Goal: Task Accomplishment & Management: Complete application form

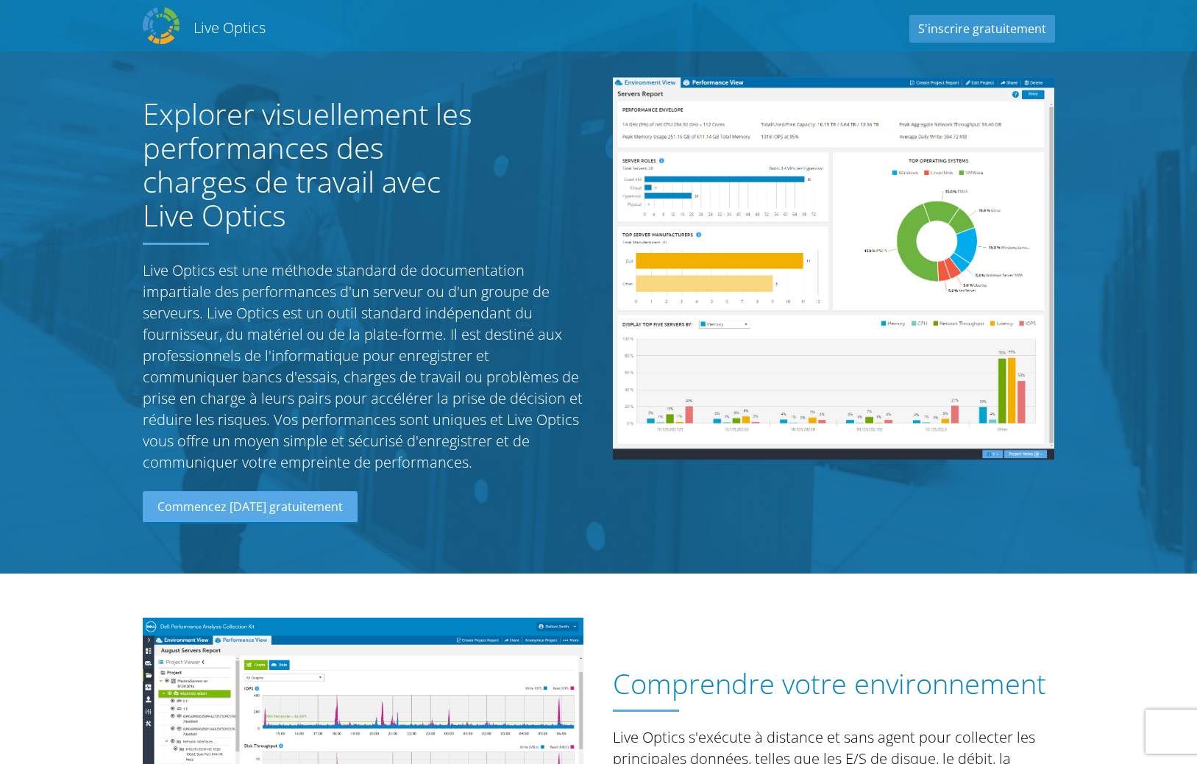
scroll to position [1605, 0]
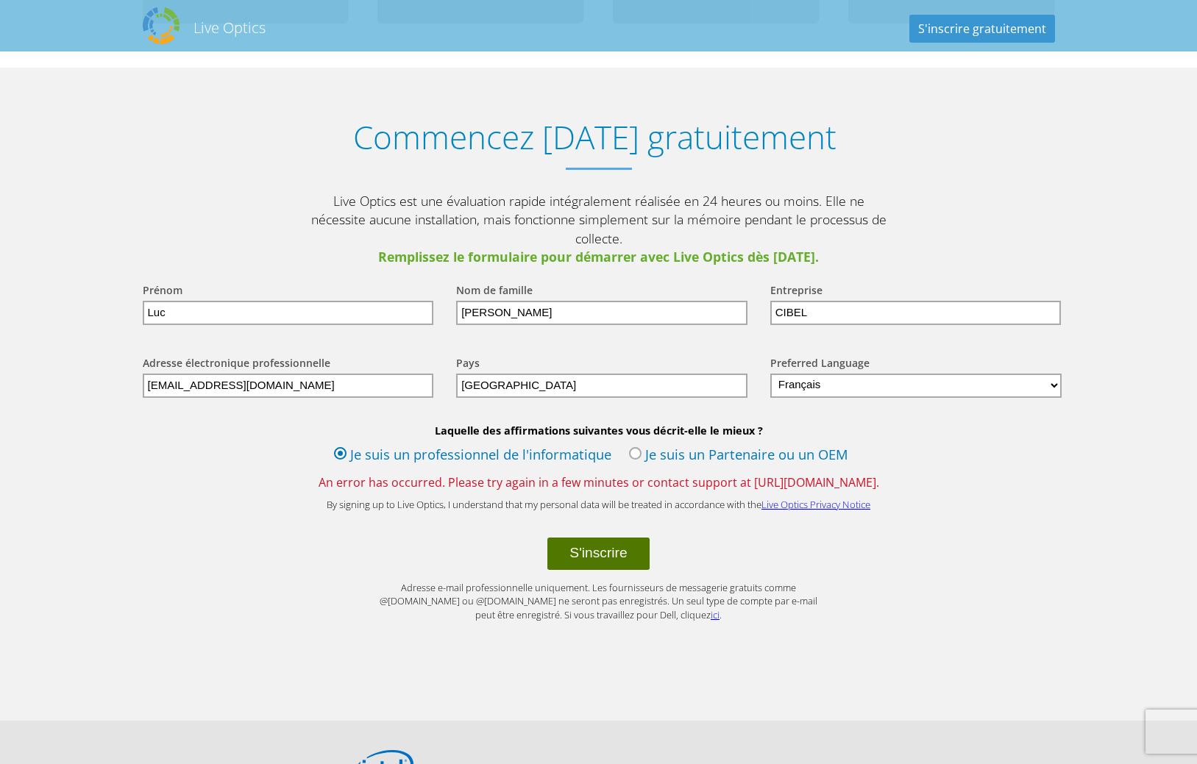
click at [601, 538] on button "S'inscrire" at bounding box center [597, 554] width 101 height 32
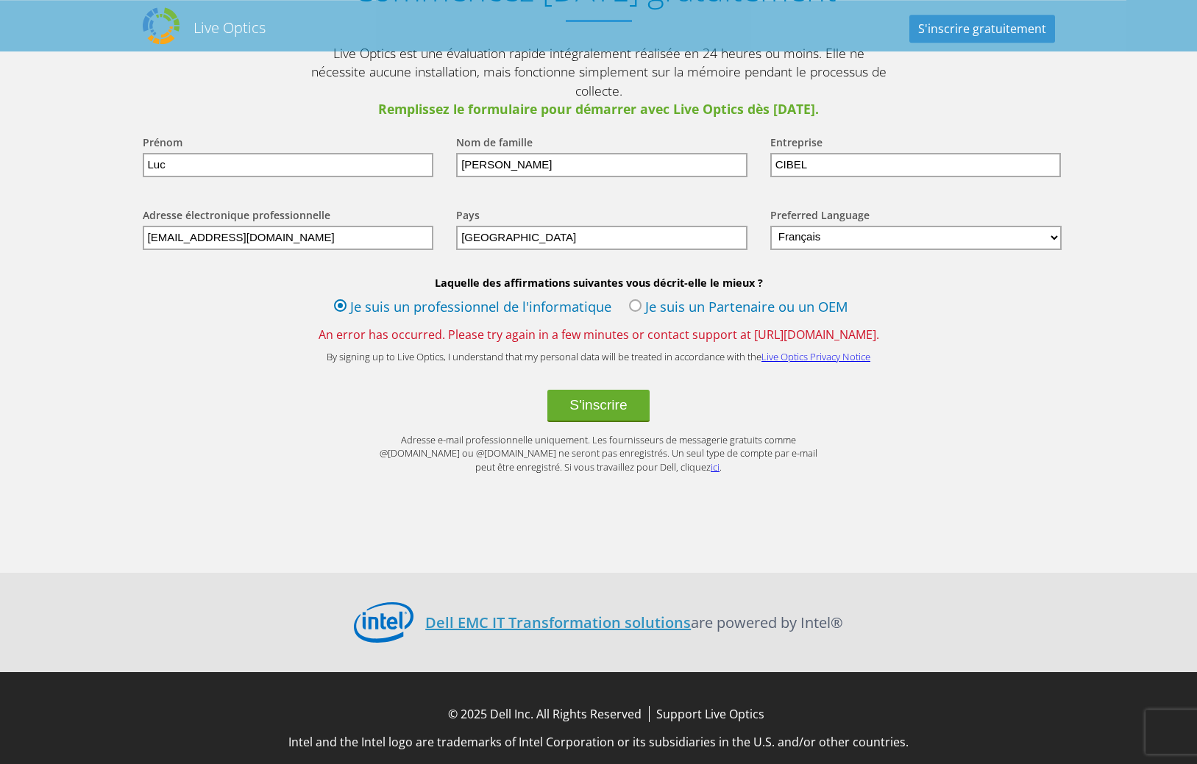
scroll to position [1755, 0]
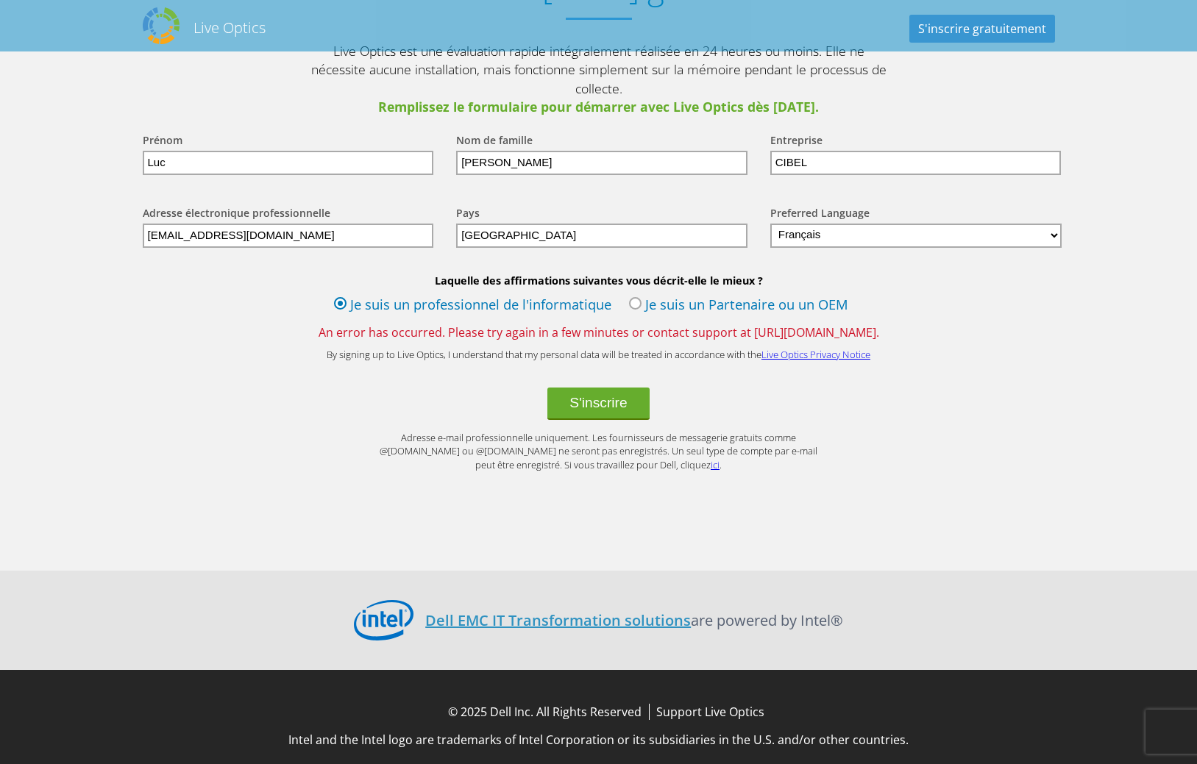
click at [634, 295] on label "Je suis un Partenaire ou un OEM" at bounding box center [738, 306] width 219 height 22
click at [0, 0] on input "Je suis un Partenaire ou un OEM" at bounding box center [0, 0] width 0 height 0
click at [608, 391] on button "S'inscrire" at bounding box center [597, 404] width 101 height 32
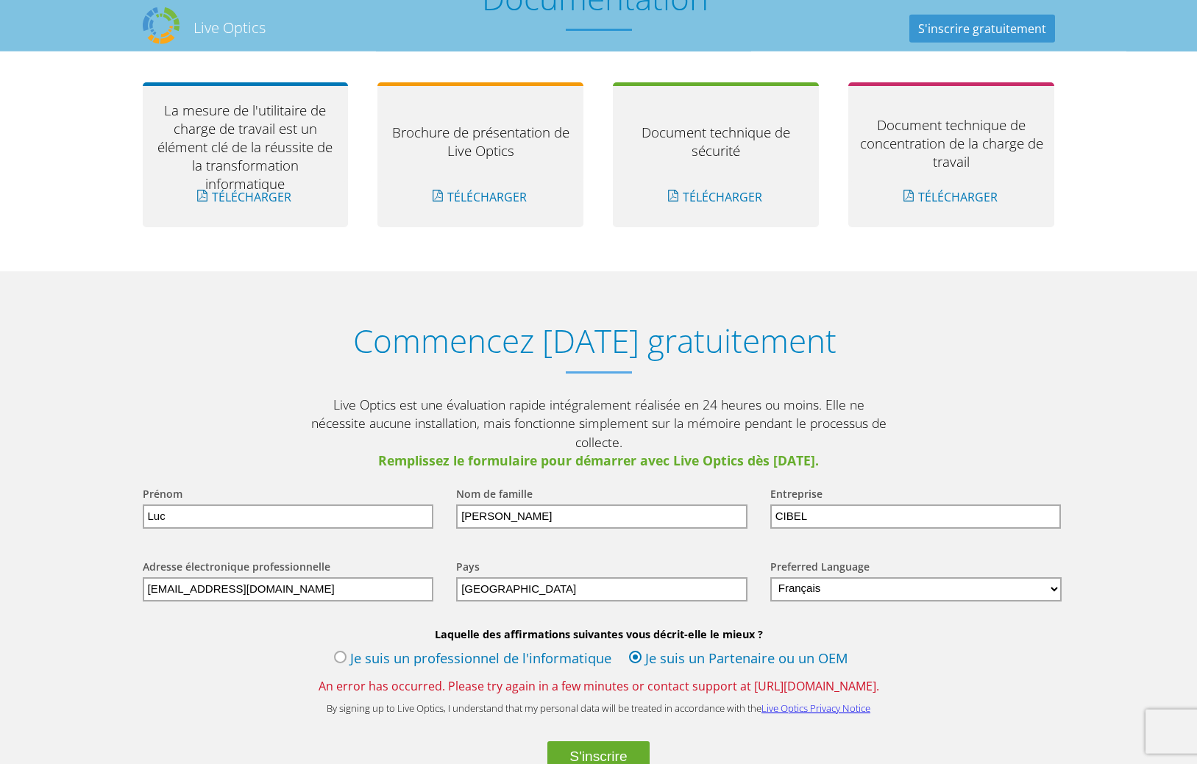
scroll to position [1755, 0]
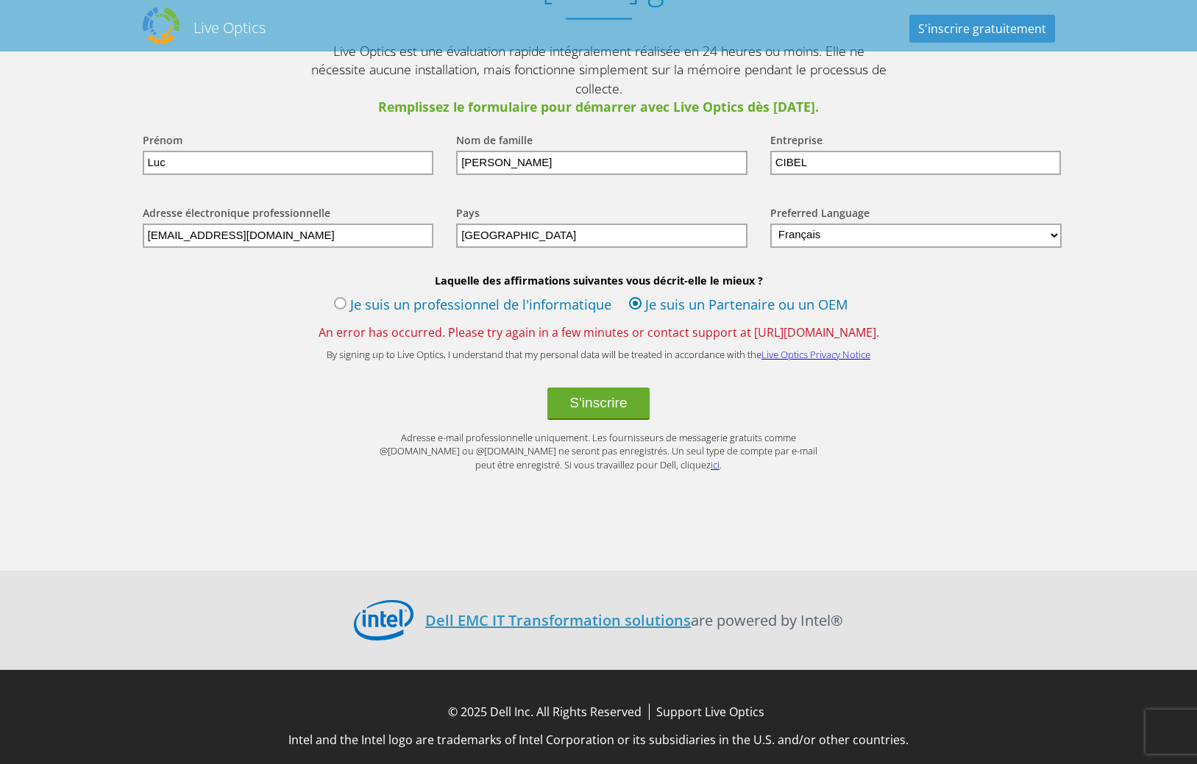
click at [343, 295] on label "Je suis un professionnel de l'informatique" at bounding box center [472, 306] width 277 height 22
click at [0, 0] on input "Je suis un professionnel de l'informatique" at bounding box center [0, 0] width 0 height 0
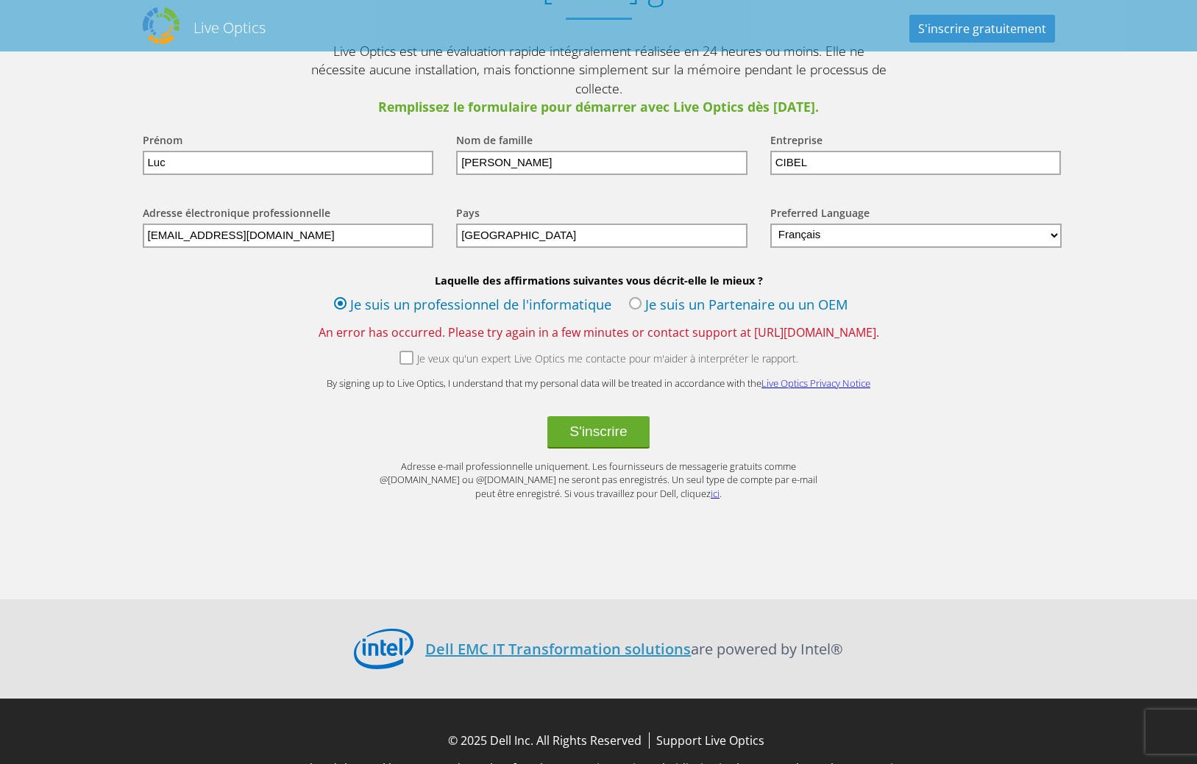
click at [403, 352] on label "Je veux qu'un expert Live Optics me contacte pour m'aider à interpréter le rapp…" at bounding box center [598, 361] width 399 height 18
click at [0, 0] on input "Je veux qu'un expert Live Optics me contacte pour m'aider à interpréter le rapp…" at bounding box center [0, 0] width 0 height 0
click at [405, 352] on label "Je veux qu'un expert Live Optics me contacte pour m'aider à interpréter le rapp…" at bounding box center [598, 361] width 399 height 18
click at [0, 0] on input "Je veux qu'un expert Live Optics me contacte pour m'aider à interpréter le rapp…" at bounding box center [0, 0] width 0 height 0
click at [172, 225] on input "[EMAIL_ADDRESS][DOMAIN_NAME]" at bounding box center [288, 236] width 291 height 24
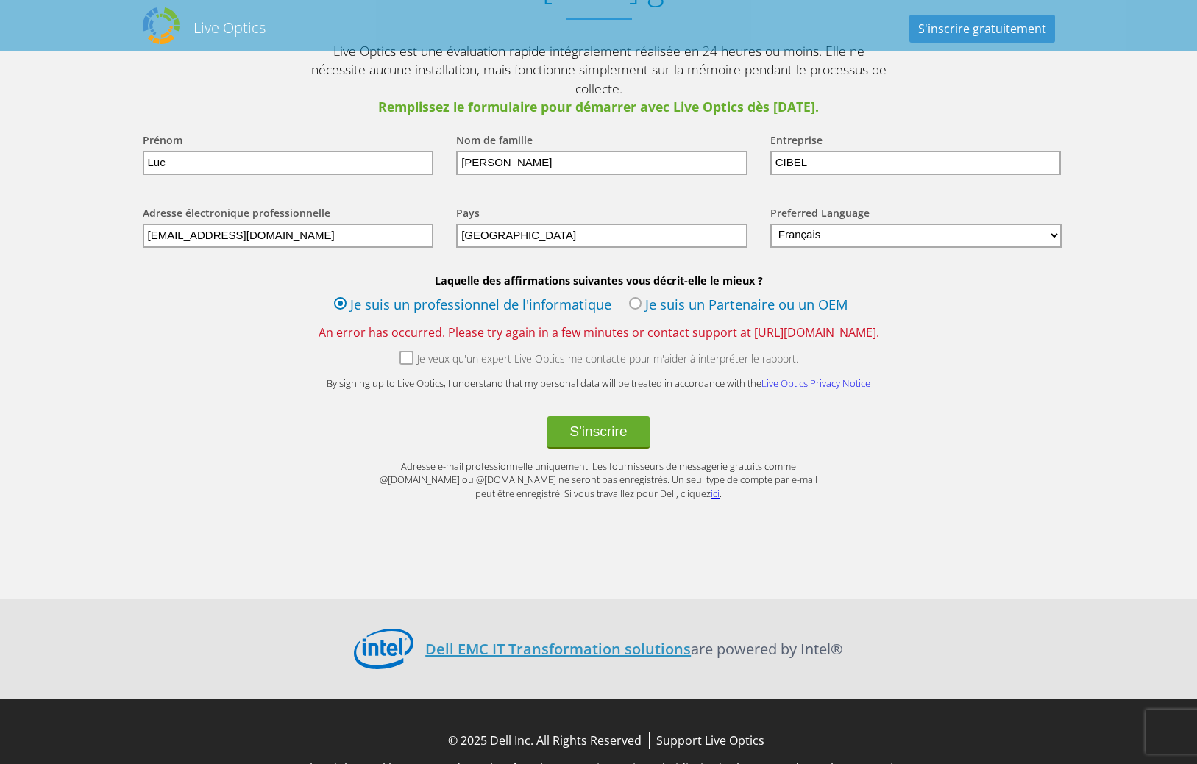
drag, startPoint x: 318, startPoint y: 221, endPoint x: 129, endPoint y: 224, distance: 189.8
click at [143, 224] on input "[EMAIL_ADDRESS][DOMAIN_NAME]" at bounding box center [288, 236] width 291 height 24
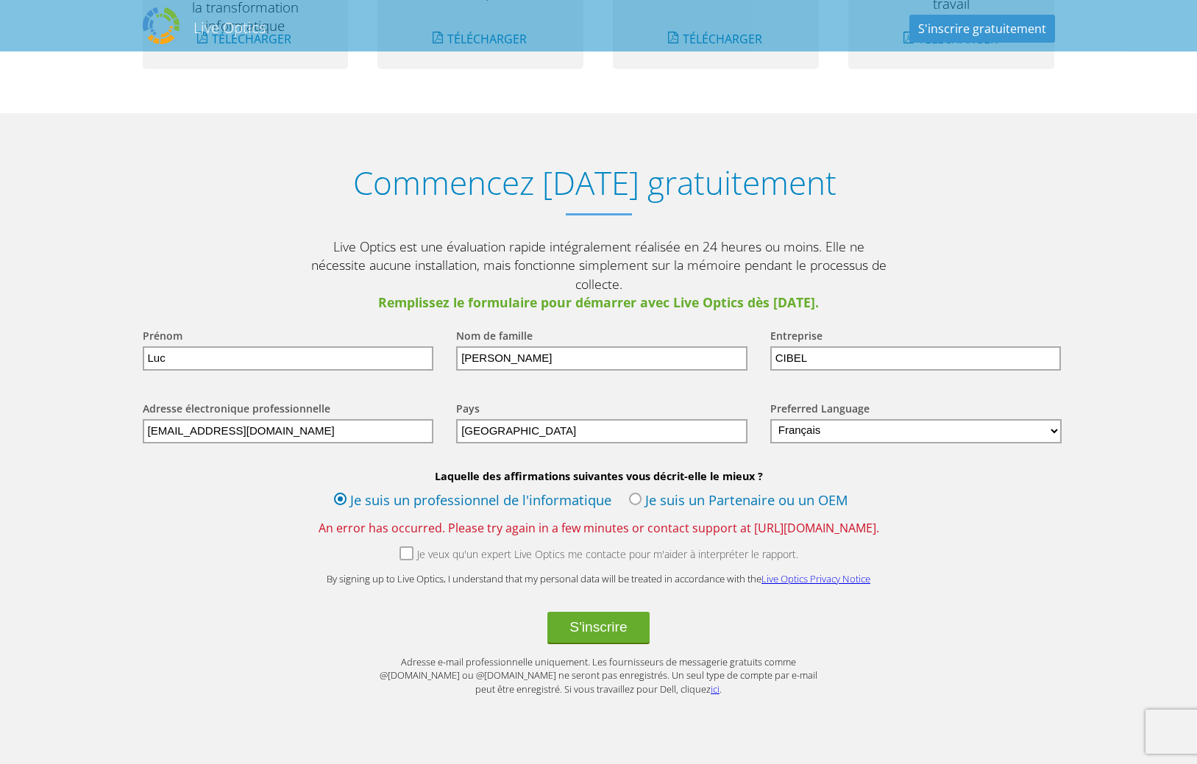
scroll to position [1558, 0]
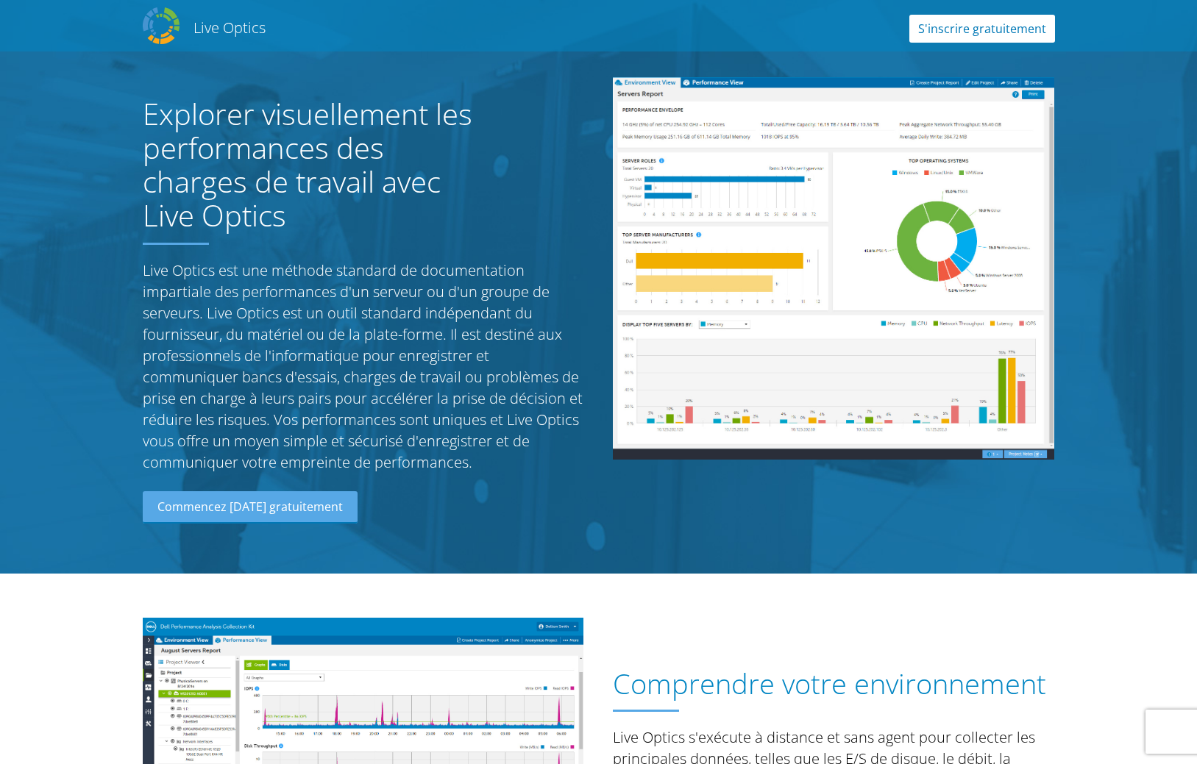
click at [958, 32] on link "S'inscrire gratuitement" at bounding box center [982, 29] width 146 height 28
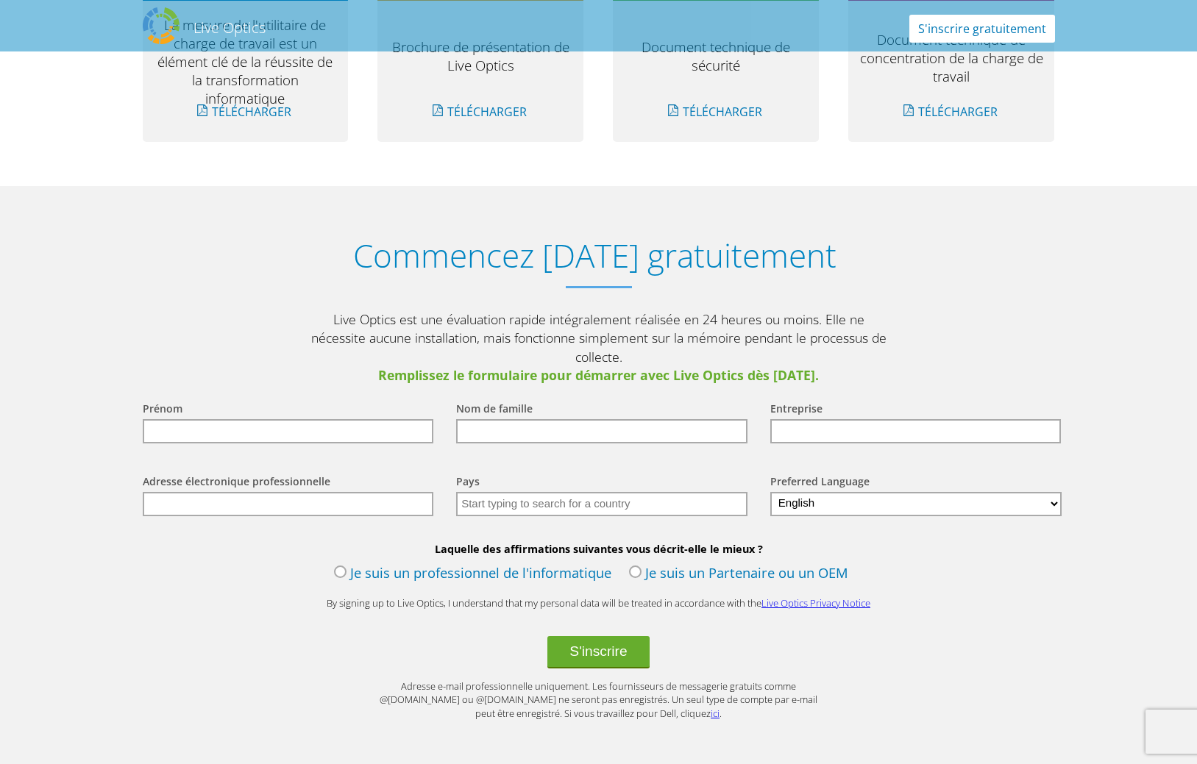
scroll to position [1628, 0]
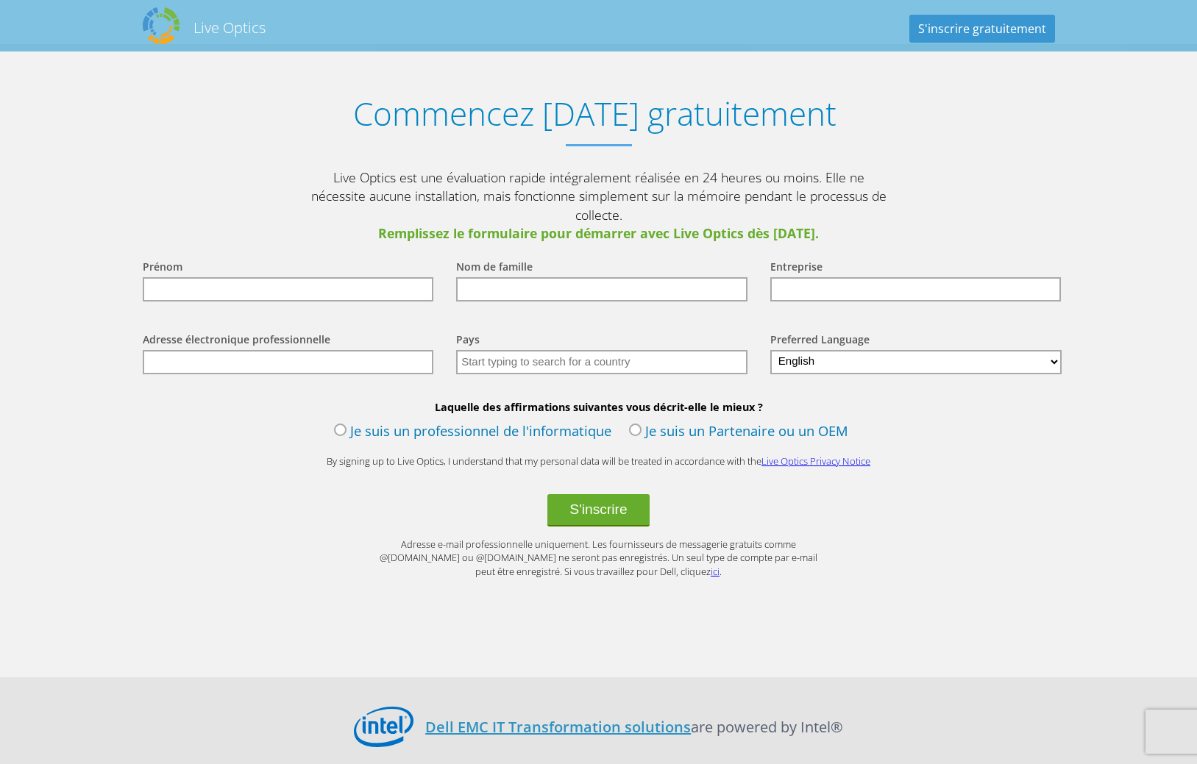
click at [263, 277] on input "text" at bounding box center [288, 289] width 291 height 24
type input "Luc"
click at [507, 277] on input "text" at bounding box center [601, 289] width 291 height 24
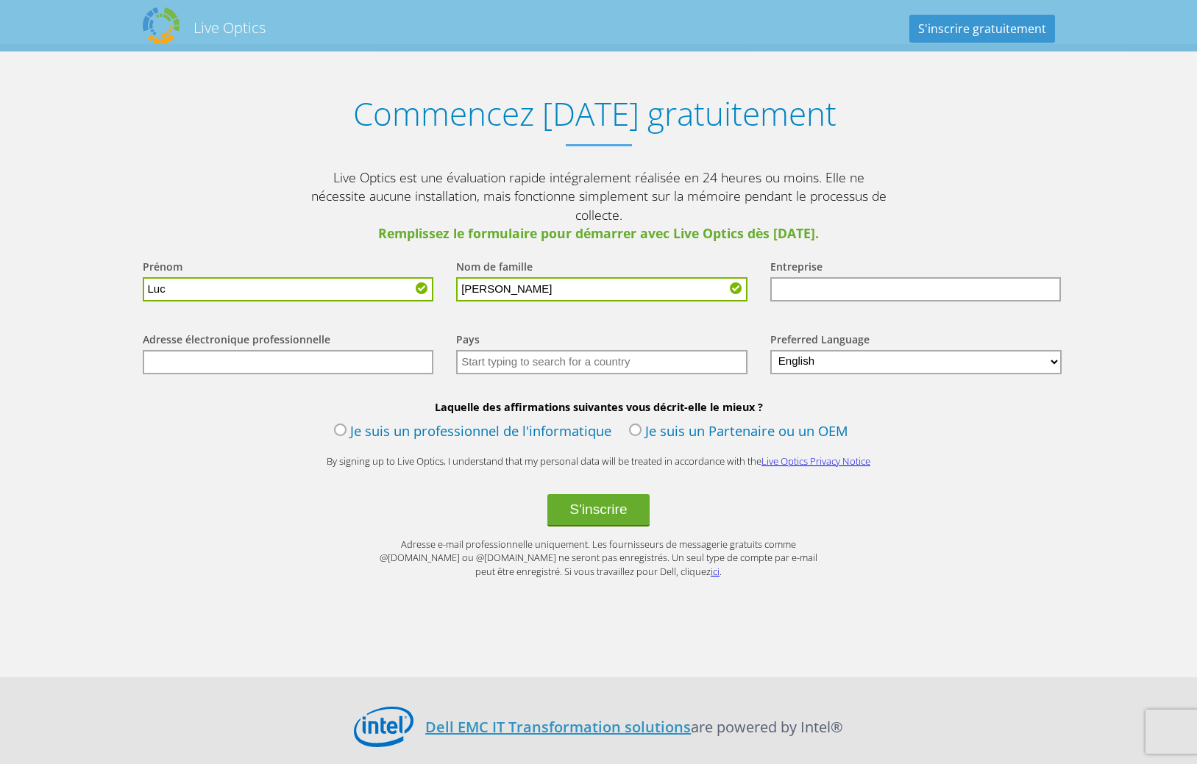
type input "[PERSON_NAME]"
click at [781, 277] on input "text" at bounding box center [915, 289] width 291 height 24
type input "CIBEL"
click at [285, 350] on input "text" at bounding box center [288, 362] width 291 height 24
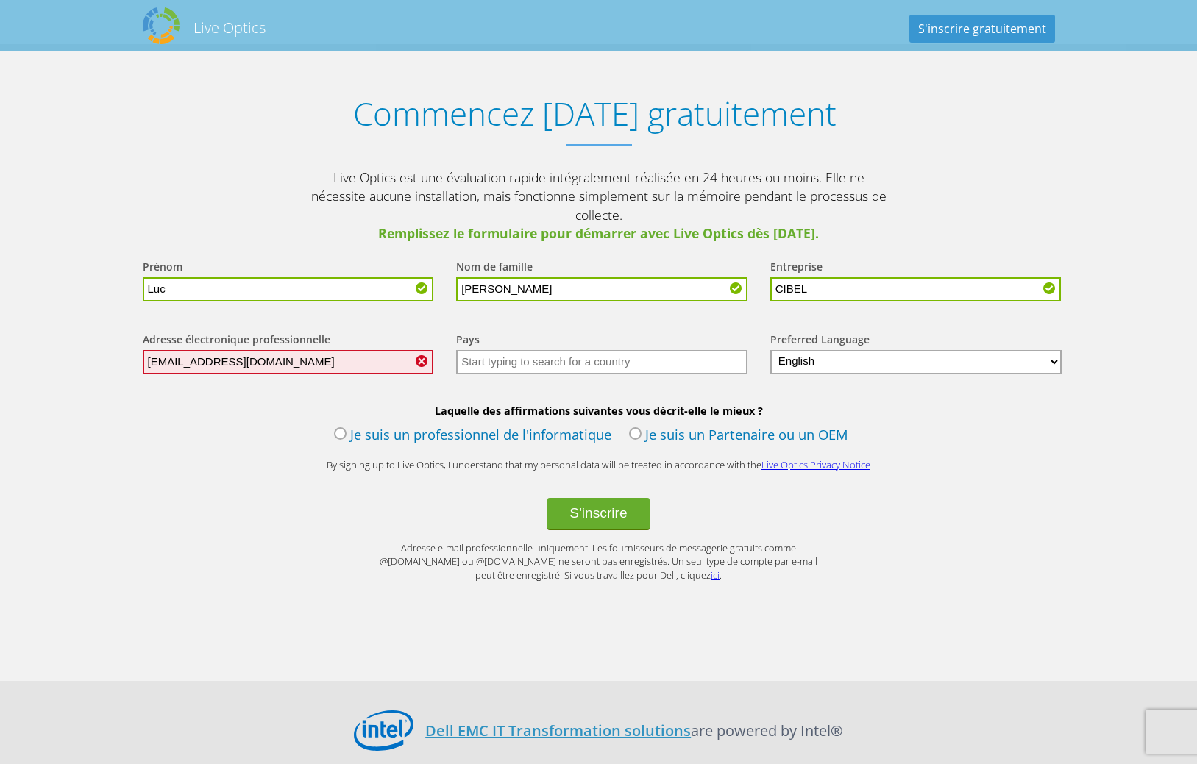
type input "[EMAIL_ADDRESS][DOMAIN_NAME]"
click at [534, 350] on input "text" at bounding box center [601, 362] width 291 height 24
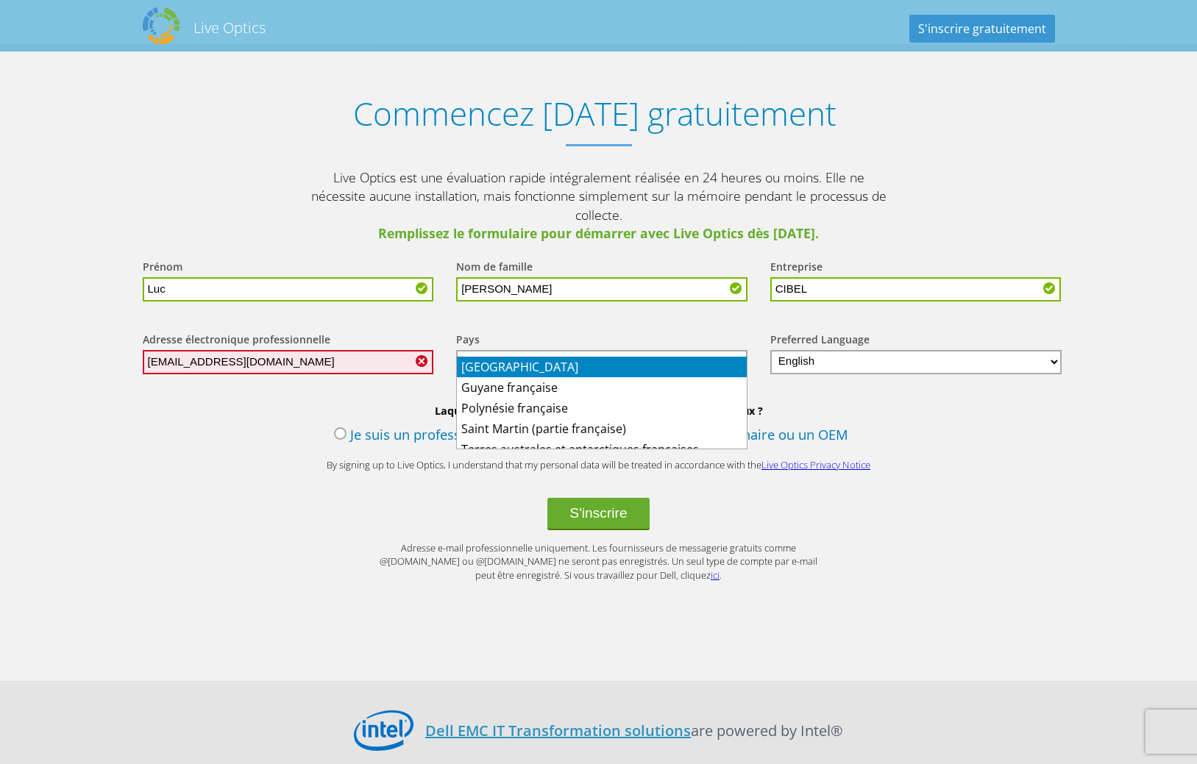
click at [507, 367] on li "[GEOGRAPHIC_DATA]" at bounding box center [602, 367] width 290 height 21
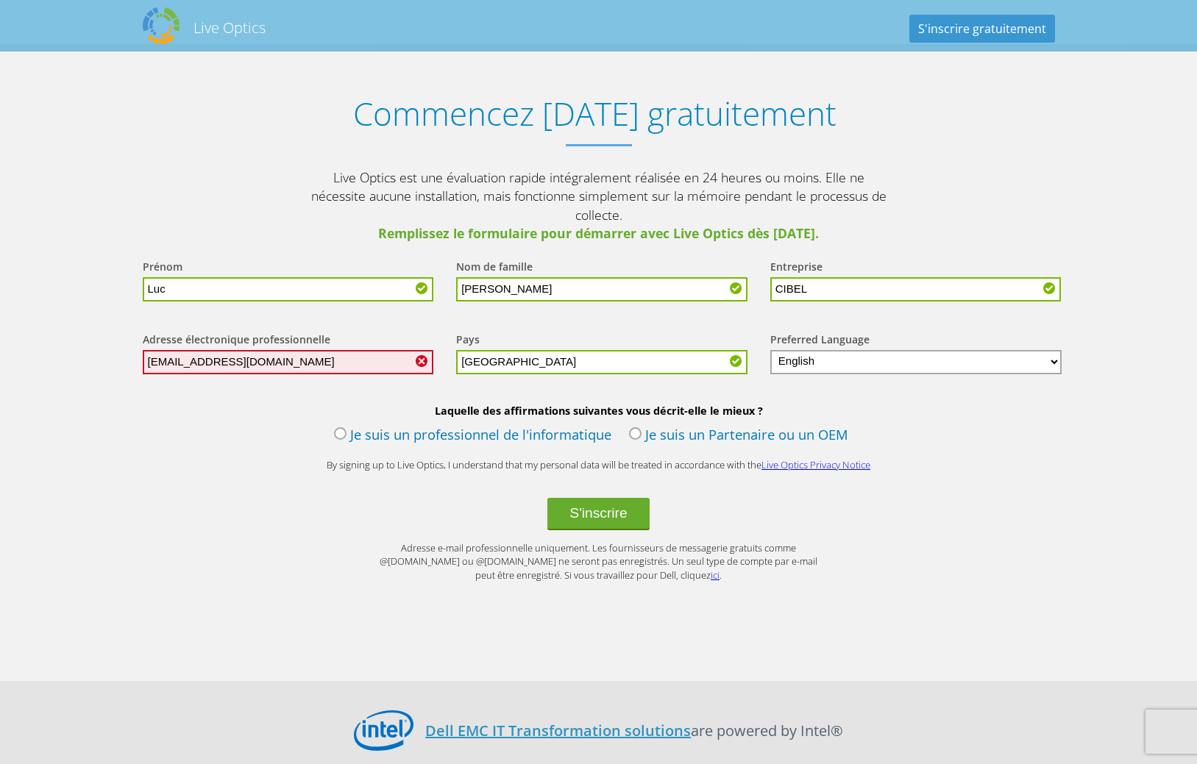
type input "[GEOGRAPHIC_DATA]"
click at [770, 350] on select "English Deutsch Español Français Italiano Polski Português Русский 한국어 中文 日本語" at bounding box center [916, 362] width 292 height 24
select select "fr-FR"
click option "Français" at bounding box center [0, 0] width 0 height 0
click at [342, 425] on label "Je suis un professionnel de l'informatique" at bounding box center [472, 436] width 277 height 22
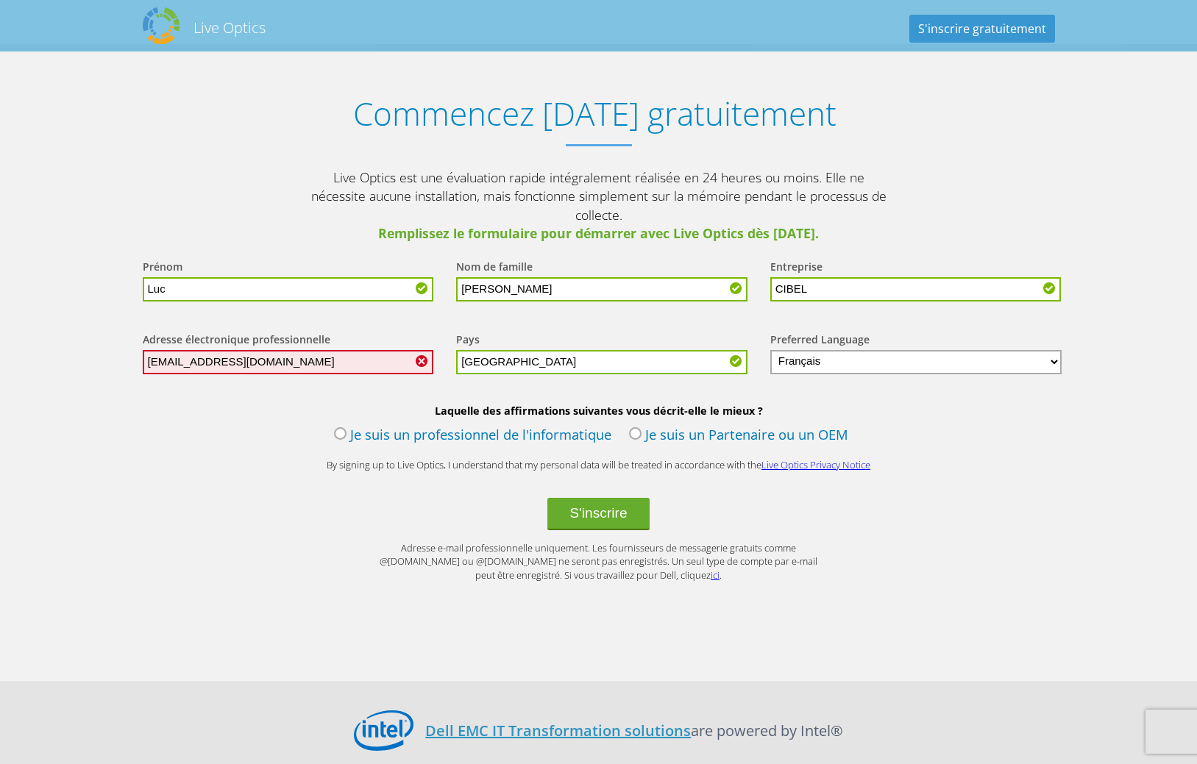
click at [0, 0] on input "Je suis un professionnel de l'informatique" at bounding box center [0, 0] width 0 height 0
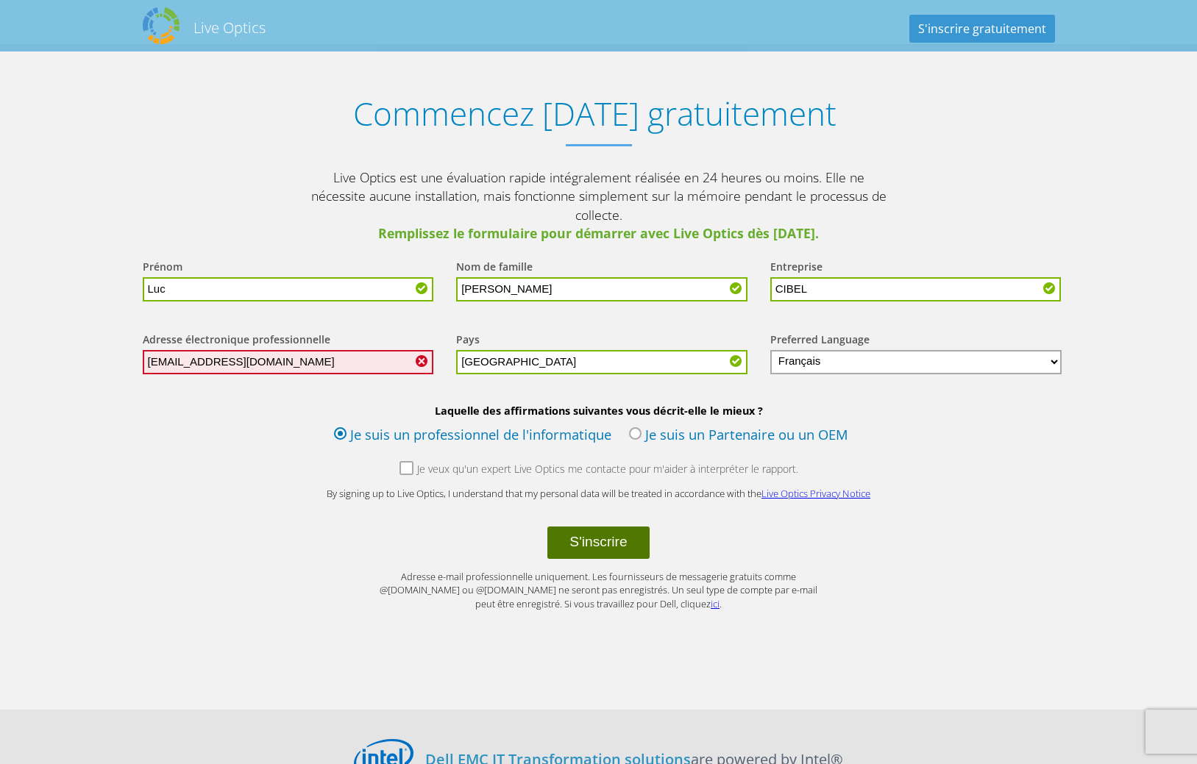
click at [616, 527] on button "S'inscrire" at bounding box center [597, 543] width 101 height 32
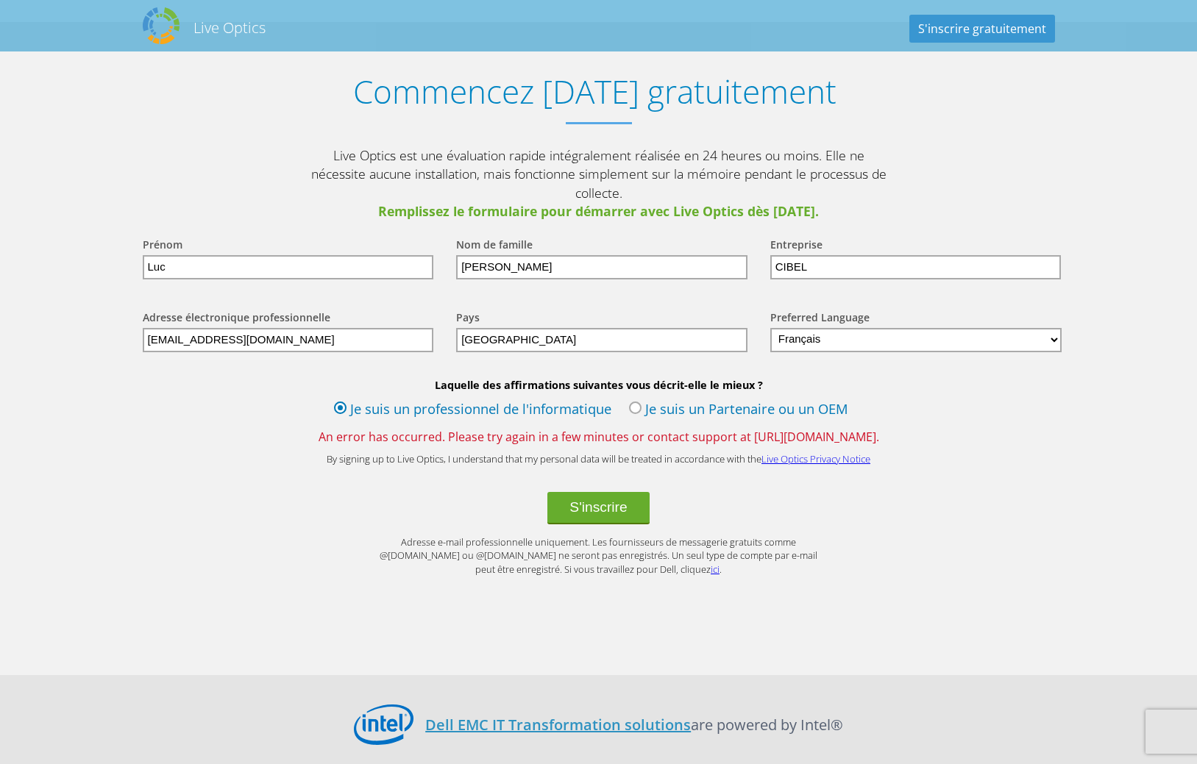
scroll to position [1755, 0]
